Goal: Task Accomplishment & Management: Manage account settings

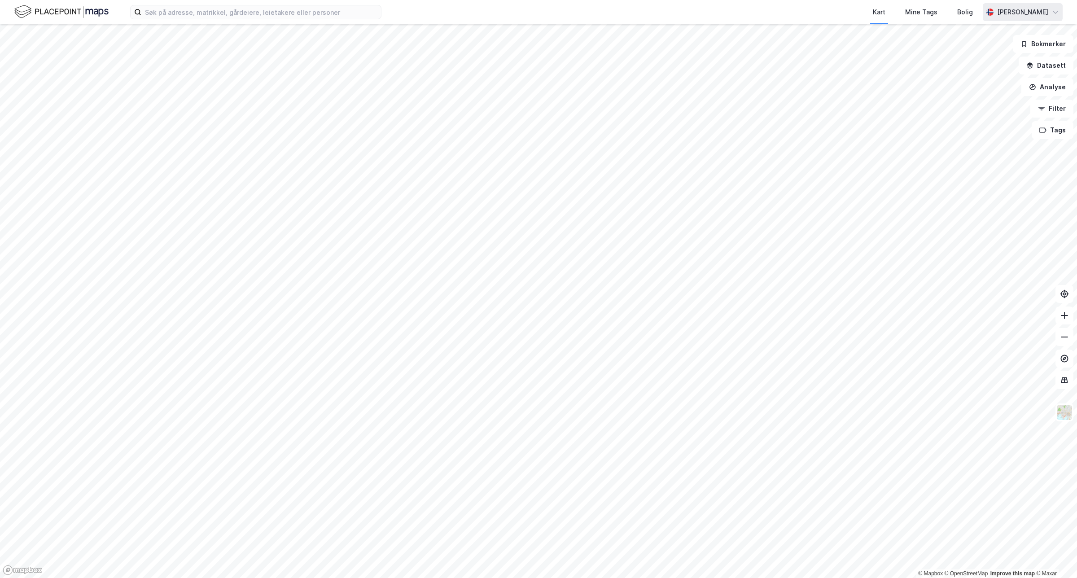
click at [1041, 9] on div "[PERSON_NAME]" at bounding box center [1022, 12] width 51 height 11
click at [984, 58] on div "Logg ut" at bounding box center [977, 55] width 24 height 11
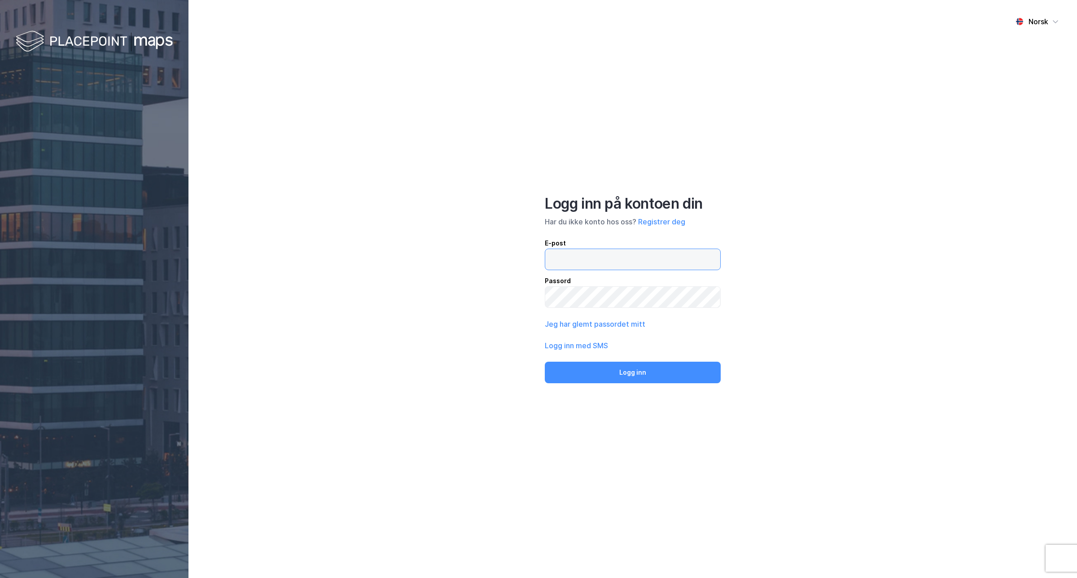
type input "[PERSON_NAME][EMAIL_ADDRESS][PERSON_NAME][DOMAIN_NAME]"
click at [540, 292] on div "Norsk Logg inn på kontoen din Har du ikke konto hos oss? Registrer deg E-post l…" at bounding box center [632, 289] width 888 height 578
click at [456, 304] on div "Norsk Logg inn på kontoen din Har du ikke konto hos oss? Registrer deg E-post l…" at bounding box center [632, 289] width 888 height 578
click at [484, 313] on div "Norsk Logg inn på kontoen din Har du ikke konto hos oss? Registrer deg E-post l…" at bounding box center [632, 289] width 888 height 578
click at [545, 362] on button "Logg inn" at bounding box center [633, 373] width 176 height 22
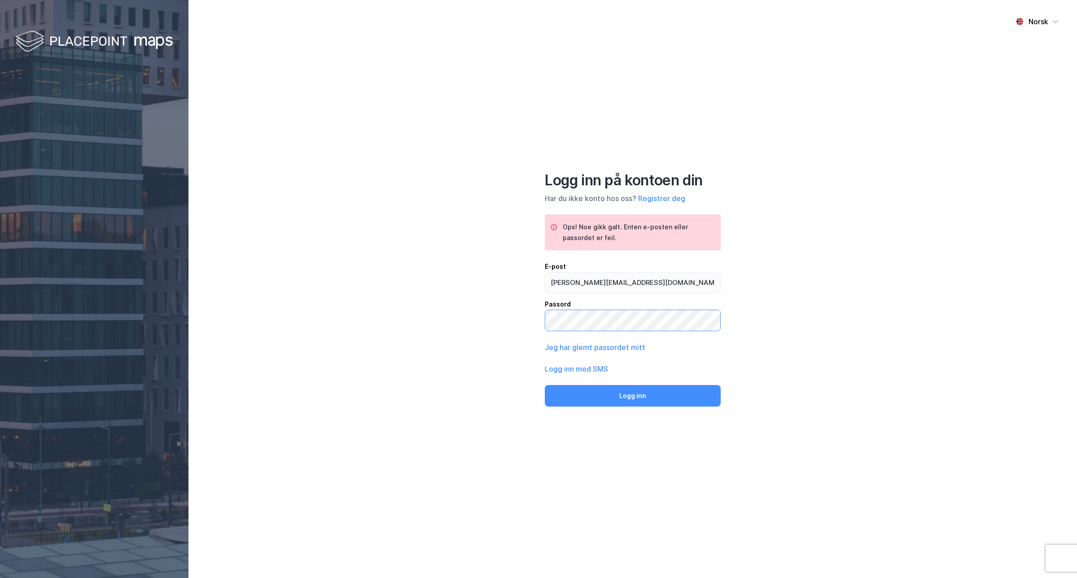
click at [518, 314] on div "Norsk Logg inn på kontoen din Har du ikke konto hos oss? Registrer deg Ops! Noe…" at bounding box center [632, 289] width 888 height 578
click at [545, 385] on button "Logg inn" at bounding box center [633, 396] width 176 height 22
drag, startPoint x: 814, startPoint y: 353, endPoint x: 814, endPoint y: 348, distance: 5.4
click at [814, 348] on div "Norsk Logg inn på kontoen din Har du ikke konto hos oss? Registrer deg Ops! Noe…" at bounding box center [632, 289] width 888 height 578
click at [649, 306] on div "Passord" at bounding box center [633, 304] width 176 height 11
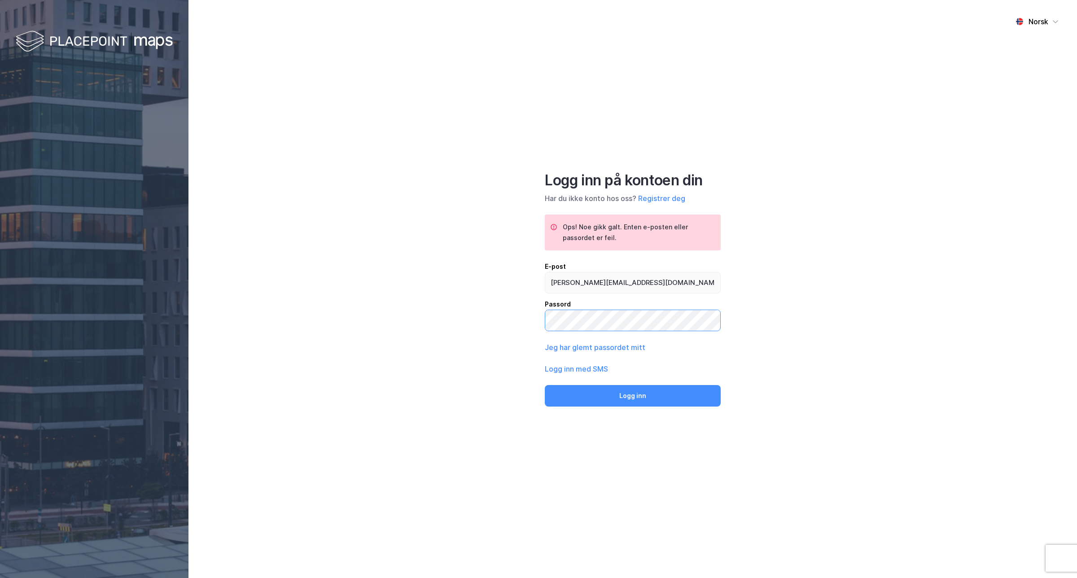
click at [513, 311] on div "Norsk Logg inn på kontoen din Har du ikke konto hos oss? Registrer deg Ops! Noe…" at bounding box center [632, 289] width 888 height 578
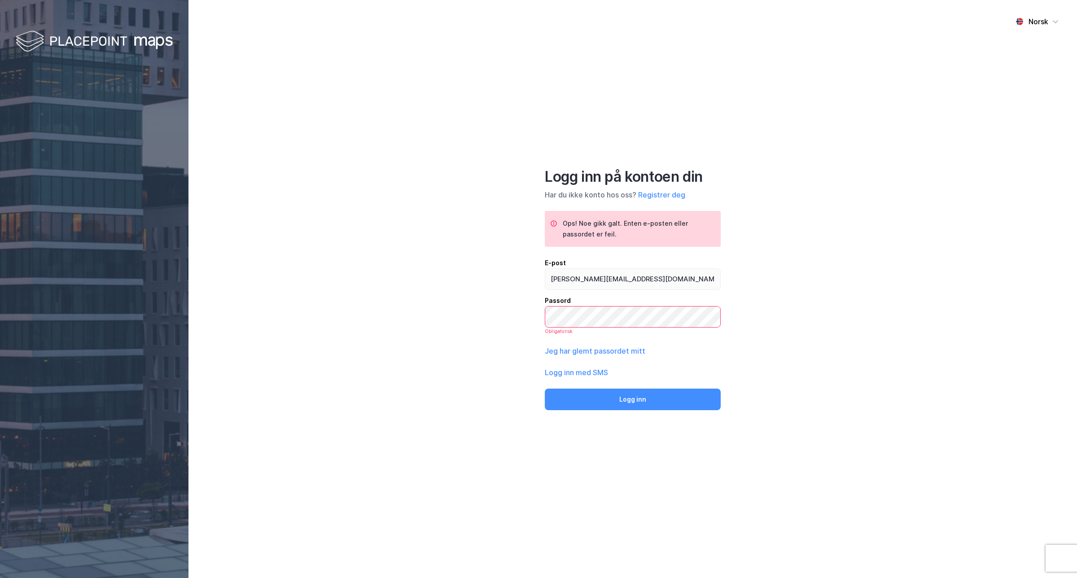
click at [452, 400] on div "Norsk Logg inn på kontoen din Har du ikke konto hos oss? Registrer deg Ops! Noe…" at bounding box center [632, 289] width 888 height 578
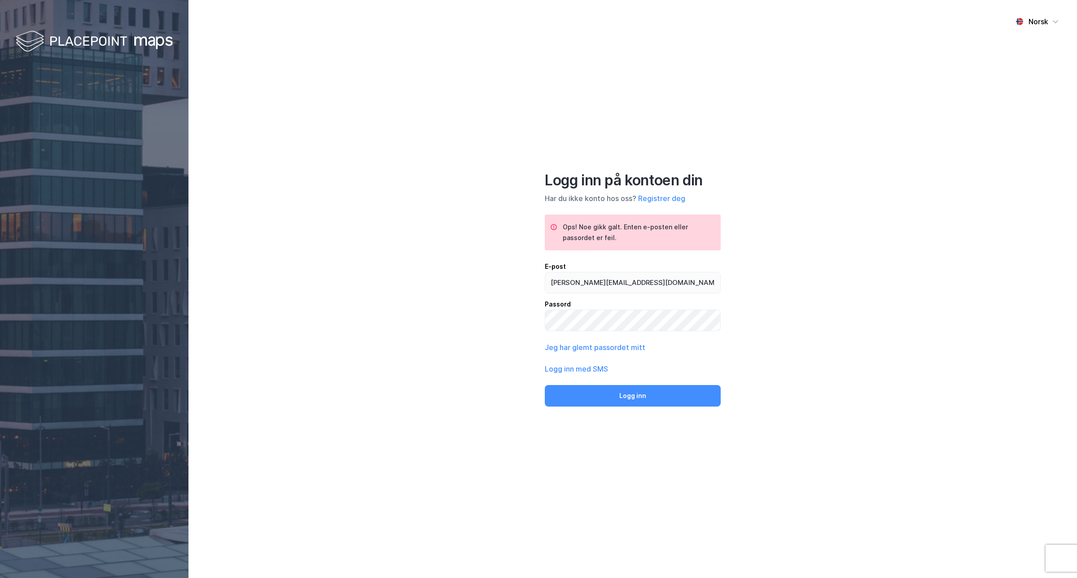
click at [461, 436] on div "Norsk Logg inn på kontoen din Har du ikke konto hos oss? Registrer deg Ops! Noe…" at bounding box center [632, 289] width 888 height 578
click at [607, 393] on button "Logg inn" at bounding box center [633, 396] width 176 height 22
click at [527, 340] on div "Norsk Logg inn på kontoen din Har du ikke konto hos oss? Registrer deg Ops! Noe…" at bounding box center [632, 289] width 888 height 578
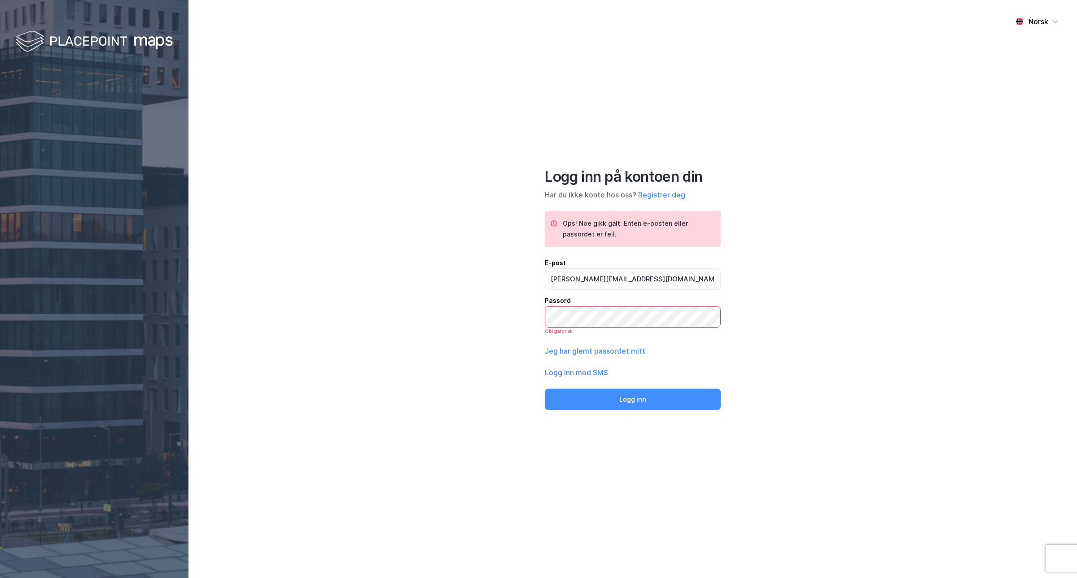
click at [527, 247] on div "Norsk Logg inn på kontoen din Har du ikke konto hos oss? Registrer deg Ops! Noe…" at bounding box center [632, 289] width 888 height 578
click at [615, 349] on button "Jeg har glemt passordet mitt" at bounding box center [595, 350] width 100 height 11
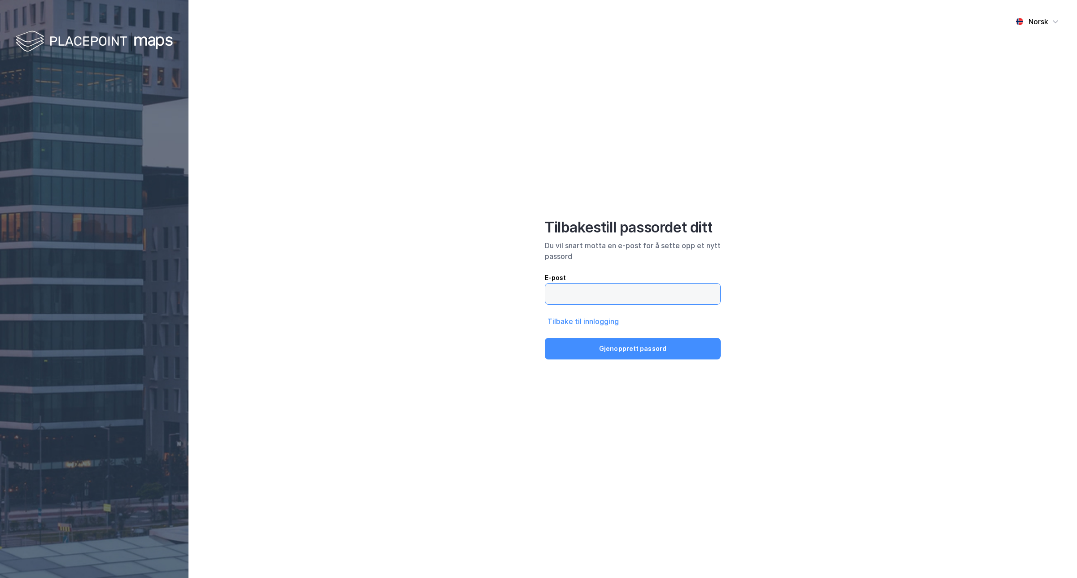
click at [590, 301] on input "email" at bounding box center [632, 293] width 175 height 21
type input "lars.kyte@paretosec.com"
click at [632, 348] on button "Gjenopprett passord" at bounding box center [633, 349] width 176 height 22
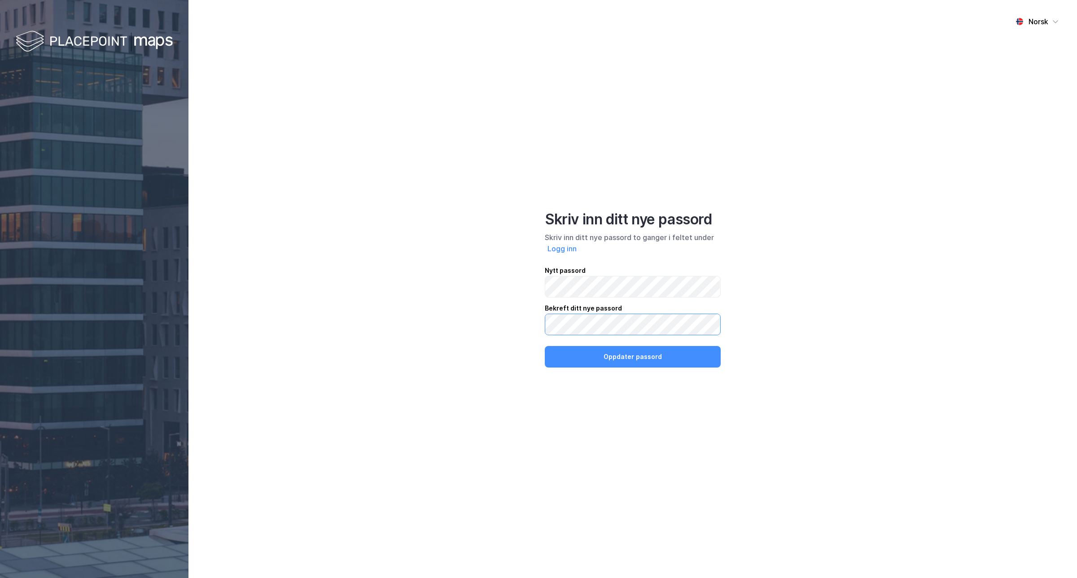
click button "Oppdater passord" at bounding box center [633, 357] width 176 height 22
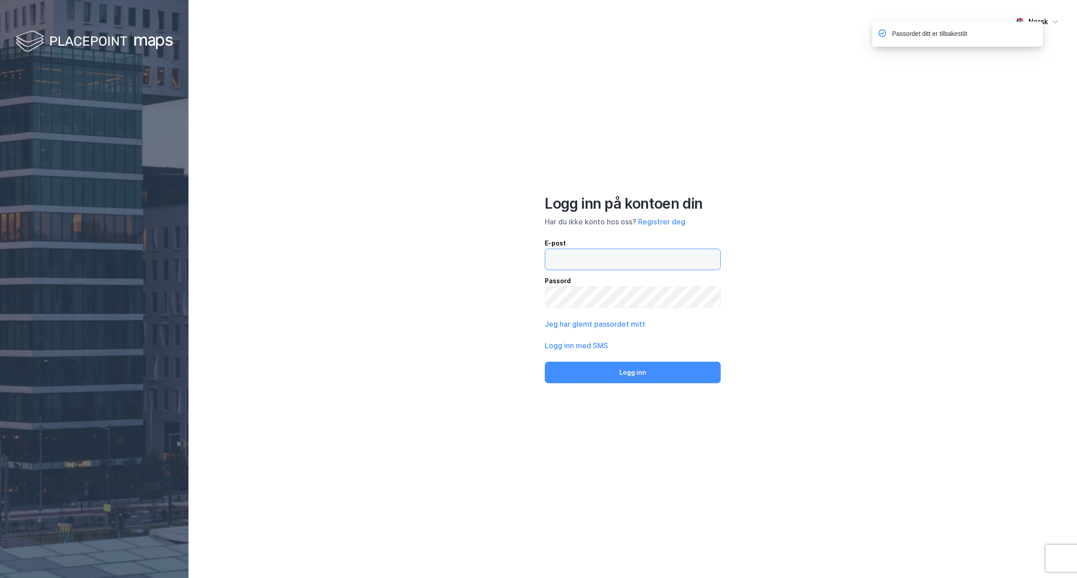
type input "[PERSON_NAME][EMAIL_ADDRESS][PERSON_NAME][DOMAIN_NAME]"
click at [619, 367] on button "Logg inn" at bounding box center [633, 373] width 176 height 22
